Goal: Find specific page/section

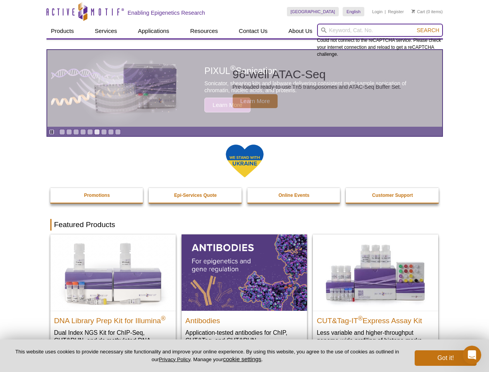
click at [380, 30] on input "search" at bounding box center [380, 30] width 126 height 13
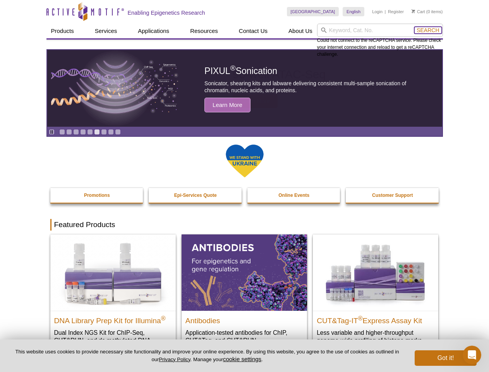
click at [428, 30] on span "Search" at bounding box center [428, 30] width 22 height 6
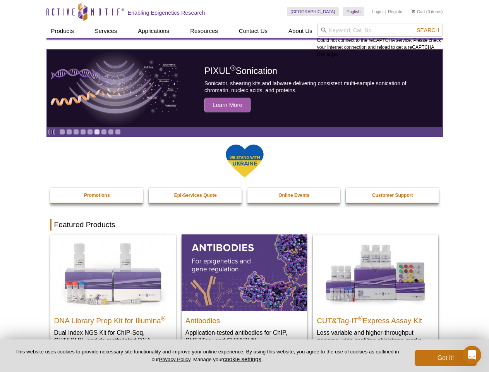
click at [52, 132] on icon "Pause" at bounding box center [51, 131] width 5 height 5
click at [62, 132] on link "Go to slide 1" at bounding box center [62, 132] width 6 height 6
click at [69, 132] on link "Go to slide 2" at bounding box center [69, 132] width 6 height 6
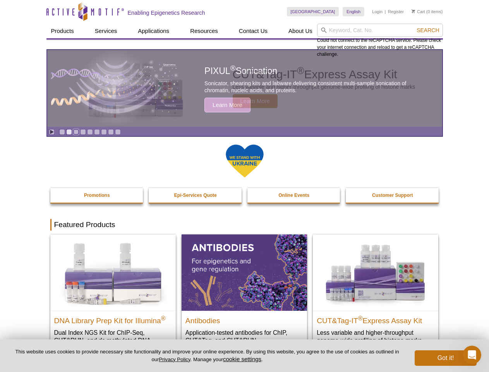
click at [76, 132] on link "Go to slide 3" at bounding box center [76, 132] width 6 height 6
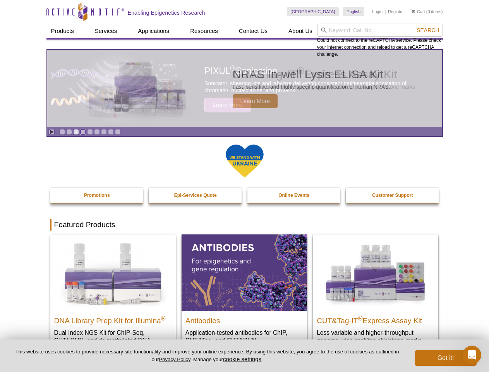
click at [83, 132] on link "Go to slide 4" at bounding box center [83, 132] width 6 height 6
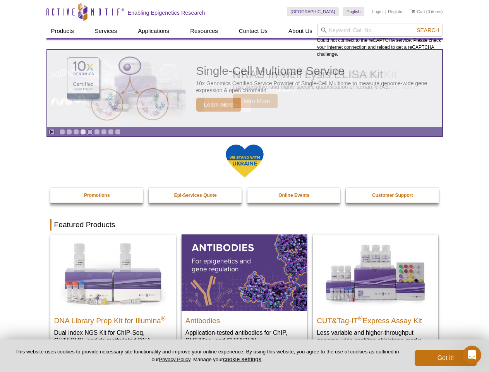
click at [90, 132] on link "Go to slide 5" at bounding box center [90, 132] width 6 height 6
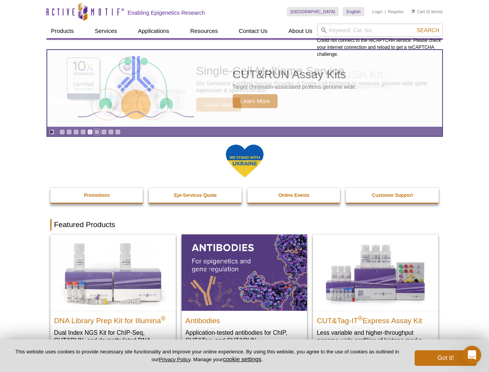
click at [97, 132] on link "Go to slide 6" at bounding box center [97, 132] width 6 height 6
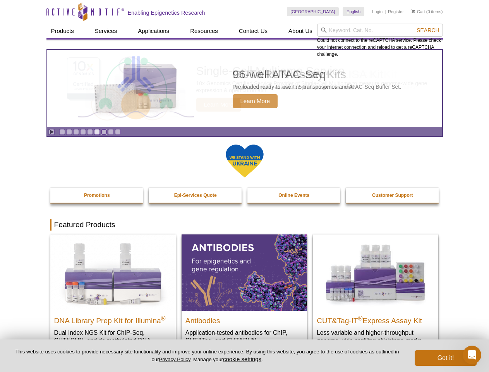
click at [104, 132] on link "Go to slide 7" at bounding box center [104, 132] width 6 height 6
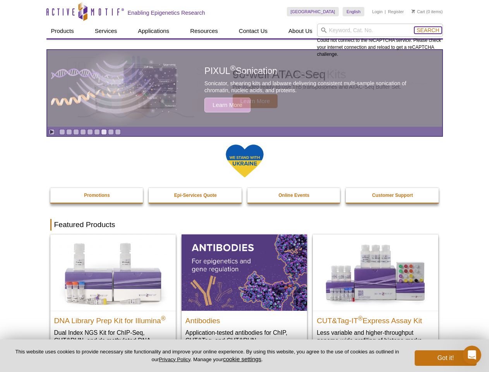
click at [428, 30] on span "Search" at bounding box center [428, 30] width 22 height 6
